Goal: Task Accomplishment & Management: Use online tool/utility

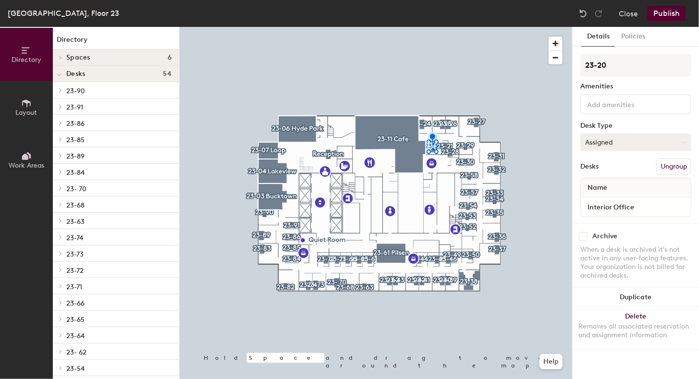
click at [649, 139] on button "Assigned" at bounding box center [635, 142] width 111 height 17
click at [643, 140] on button "Assigned" at bounding box center [635, 142] width 111 height 17
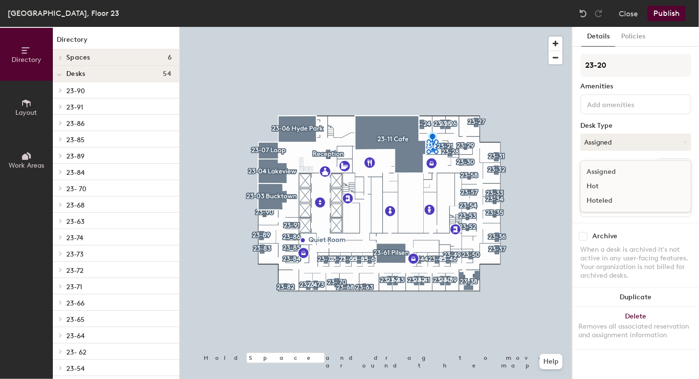
click at [603, 200] on div "Hoteled" at bounding box center [629, 201] width 96 height 14
click at [663, 13] on button "Publish" at bounding box center [666, 13] width 38 height 15
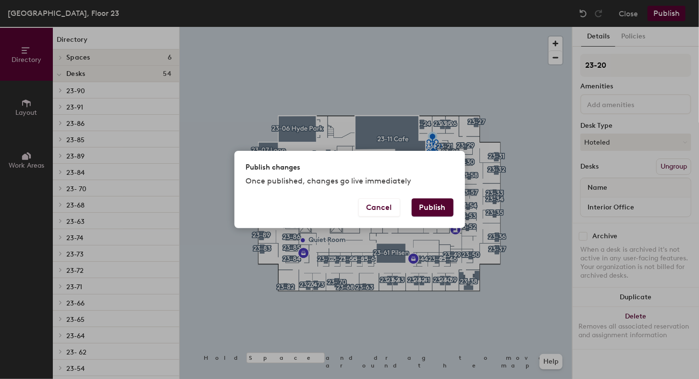
click at [444, 206] on button "Publish" at bounding box center [433, 207] width 42 height 18
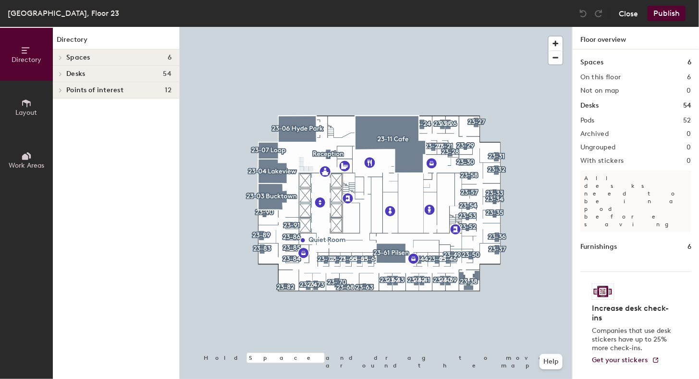
click at [627, 17] on button "Close" at bounding box center [628, 13] width 19 height 15
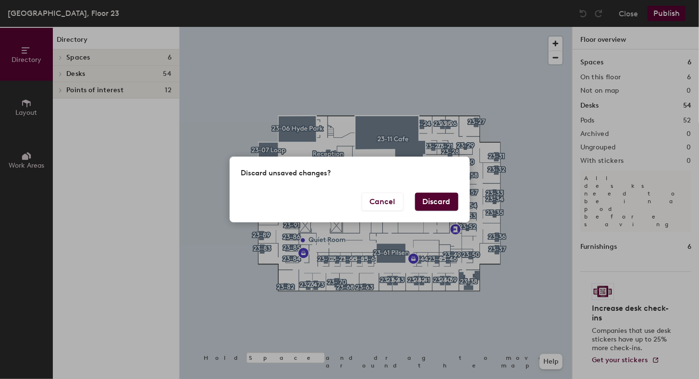
click at [444, 203] on button "Discard" at bounding box center [436, 202] width 43 height 18
